Goal: Task Accomplishment & Management: Manage account settings

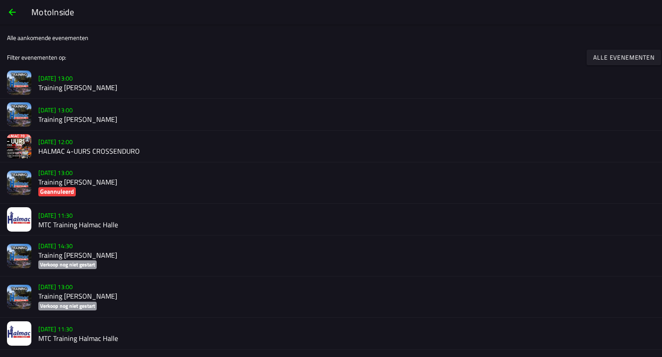
click at [47, 84] on h2 "Training [PERSON_NAME]" at bounding box center [346, 88] width 617 height 8
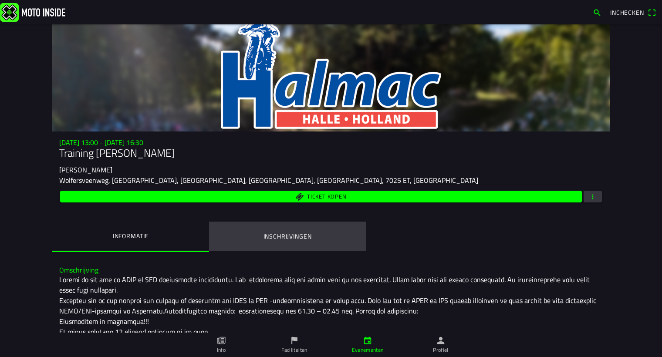
click at [278, 238] on ion-label "Inschrijvingen" at bounding box center [288, 237] width 48 height 10
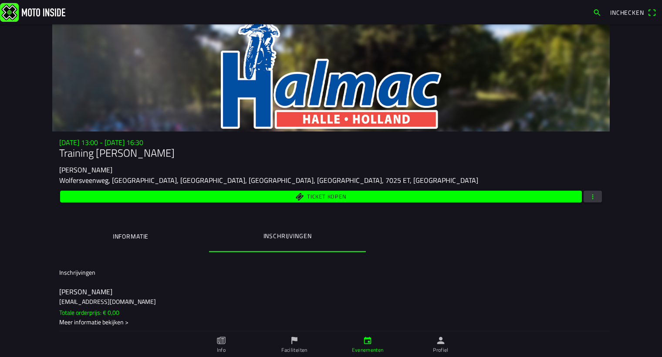
click at [590, 198] on span "button" at bounding box center [593, 197] width 8 height 12
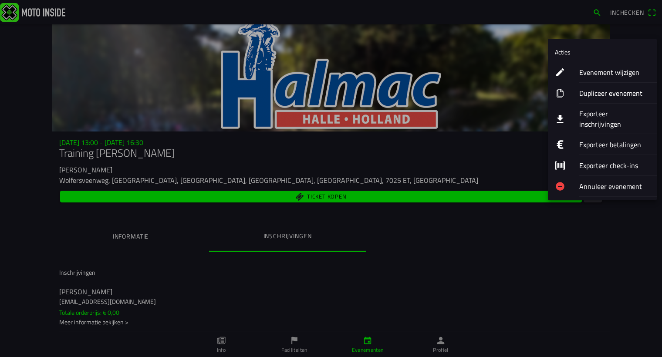
click at [597, 72] on ion-label "Evenement wijzigen" at bounding box center [615, 72] width 71 height 10
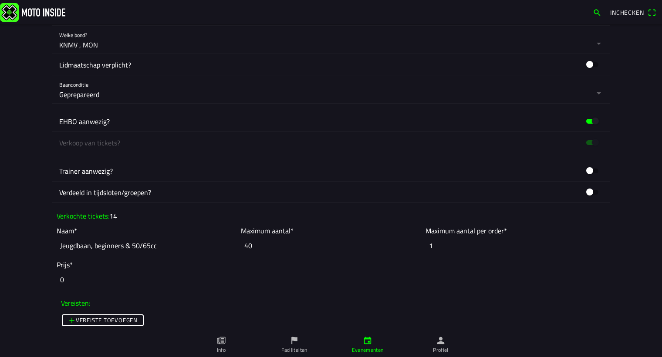
scroll to position [673, 0]
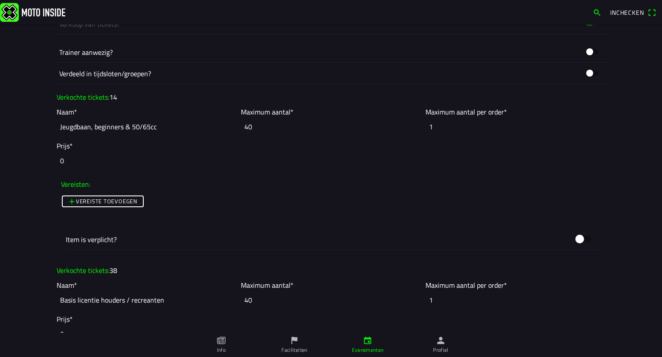
drag, startPoint x: 251, startPoint y: 299, endPoint x: 246, endPoint y: 298, distance: 4.9
click at [246, 298] on input "40" at bounding box center [331, 300] width 180 height 19
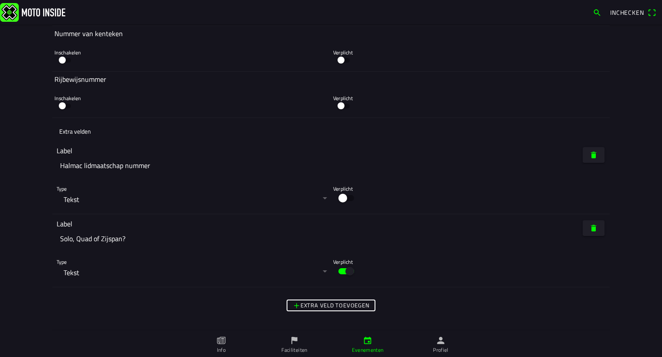
scroll to position [2397, 0]
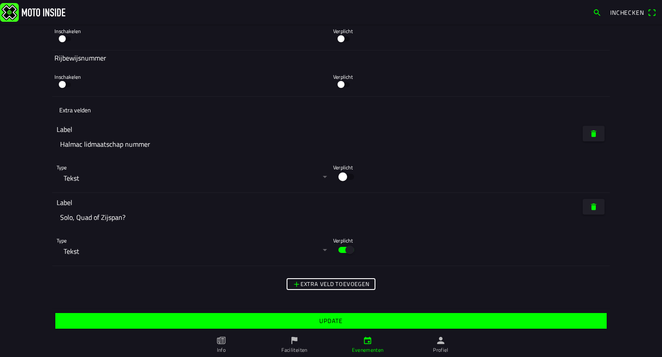
type input "48"
click at [0, 0] on slot "Update" at bounding box center [0, 0] width 0 height 0
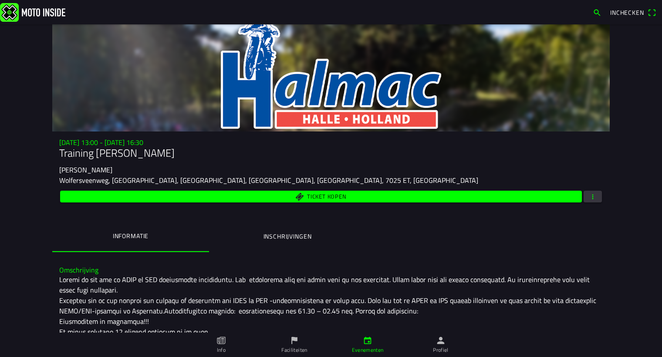
click at [591, 194] on span "button" at bounding box center [593, 197] width 8 height 12
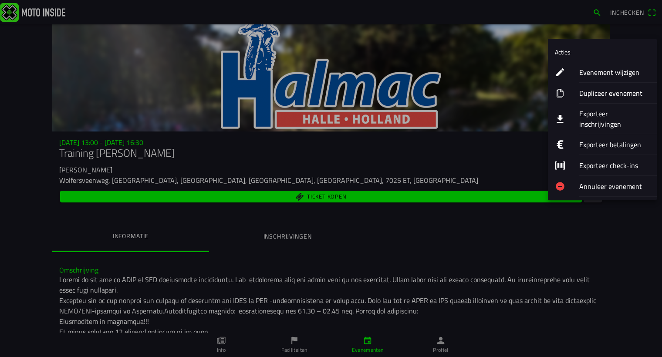
click at [598, 73] on ion-label "Evenement wijzigen" at bounding box center [615, 72] width 71 height 10
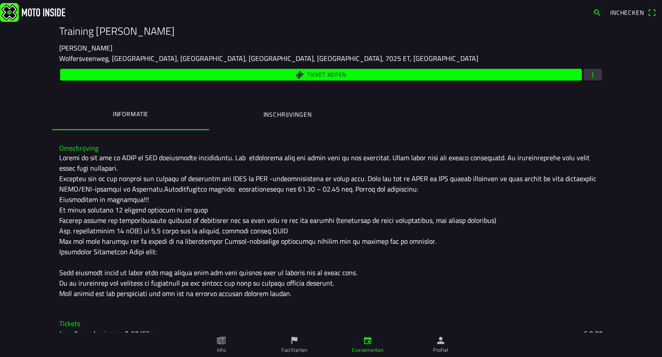
scroll to position [156, 0]
